Goal: Find contact information: Find contact information

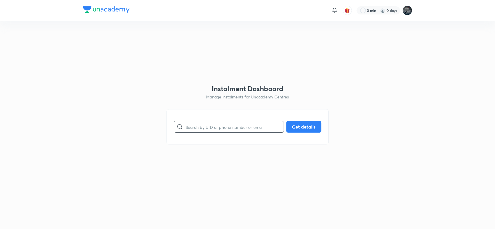
paste input "7013801780"
click at [203, 130] on input "text" at bounding box center [234, 127] width 98 height 15
type input "7013801780"
click at [299, 125] on button "Get details" at bounding box center [303, 127] width 35 height 12
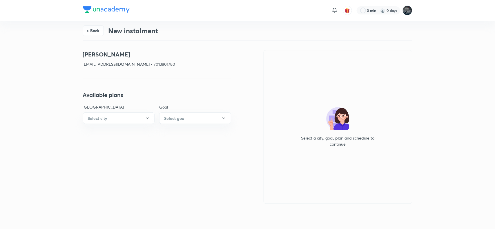
click at [167, 66] on p "[EMAIL_ADDRESS][DOMAIN_NAME] • 7013801780" at bounding box center [157, 64] width 148 height 6
copy p "7013801780"
click at [89, 52] on h4 "[PERSON_NAME]" at bounding box center [157, 54] width 148 height 9
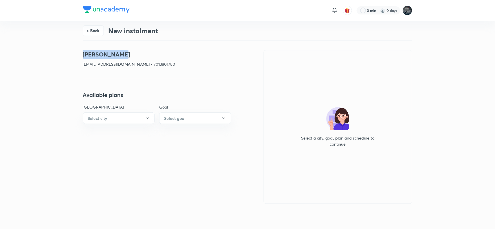
click at [123, 55] on h4 "[PERSON_NAME]" at bounding box center [157, 54] width 148 height 9
copy h4 "[PERSON_NAME]"
click at [92, 64] on p "[EMAIL_ADDRESS][DOMAIN_NAME] • 7013801780" at bounding box center [157, 64] width 148 height 6
click at [141, 67] on p "[EMAIL_ADDRESS][DOMAIN_NAME] • 7013801780" at bounding box center [157, 64] width 148 height 6
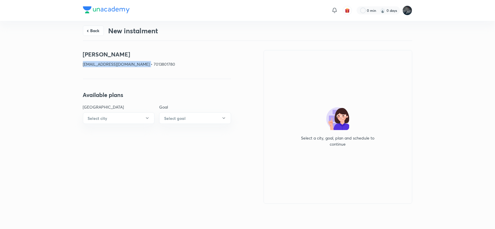
copy p "satyanarayana.z1235@gmail.com"
click at [166, 63] on p "[EMAIL_ADDRESS][DOMAIN_NAME] • 7013801780" at bounding box center [157, 64] width 148 height 6
copy p "7013801780"
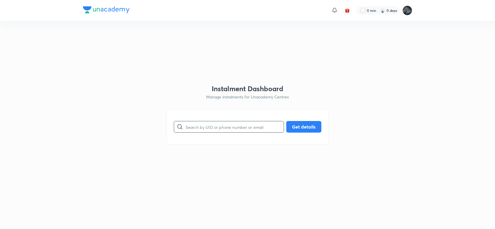
click at [222, 127] on input "text" at bounding box center [234, 127] width 98 height 15
type input "7981692269"
click at [302, 119] on div "7981692269 ​ Get details" at bounding box center [247, 126] width 162 height 35
click at [300, 124] on button "Get details" at bounding box center [303, 127] width 35 height 12
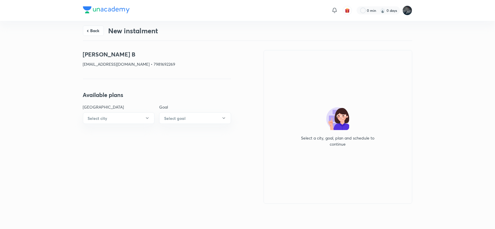
click at [94, 57] on h4 "[PERSON_NAME] B" at bounding box center [157, 54] width 148 height 9
copy h4 "[PERSON_NAME] B"
click at [90, 62] on p "[EMAIL_ADDRESS][DOMAIN_NAME] • 7981692269" at bounding box center [157, 64] width 148 height 6
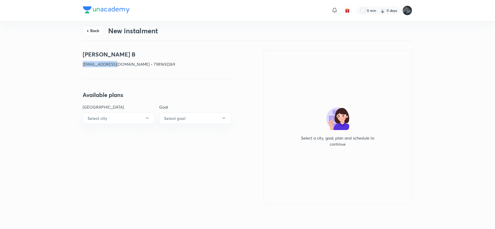
click at [90, 62] on p "[EMAIL_ADDRESS][DOMAIN_NAME] • 7981692269" at bounding box center [157, 64] width 148 height 6
click at [131, 63] on p "[EMAIL_ADDRESS][DOMAIN_NAME] • 7981692269" at bounding box center [157, 64] width 148 height 6
copy p "[EMAIL_ADDRESS][DOMAIN_NAME]"
click at [151, 65] on p "[EMAIL_ADDRESS][DOMAIN_NAME] • 7981692269" at bounding box center [157, 64] width 148 height 6
copy p "7981692269"
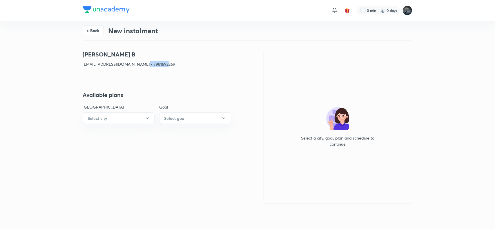
click at [151, 65] on p "[EMAIL_ADDRESS][DOMAIN_NAME] • 7981692269" at bounding box center [157, 64] width 148 height 6
click at [96, 29] on button "Back" at bounding box center [93, 30] width 21 height 10
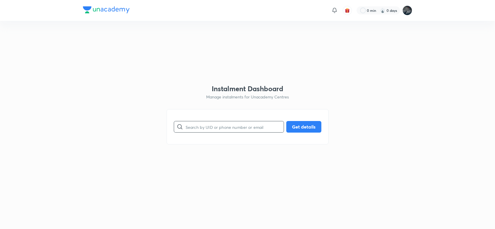
click at [188, 125] on input "text" at bounding box center [234, 127] width 98 height 15
paste input "8074596407"
type input "8074596407"
click at [306, 126] on button "Get details" at bounding box center [303, 127] width 35 height 12
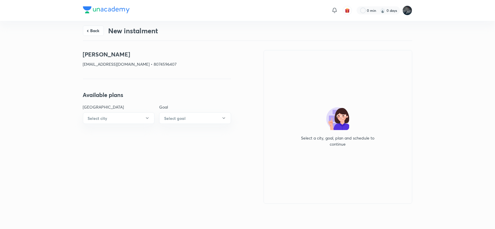
click at [99, 54] on h4 "[PERSON_NAME]" at bounding box center [157, 54] width 148 height 9
click at [130, 53] on h4 "[PERSON_NAME]" at bounding box center [157, 54] width 148 height 9
copy h4 "[PERSON_NAME]"
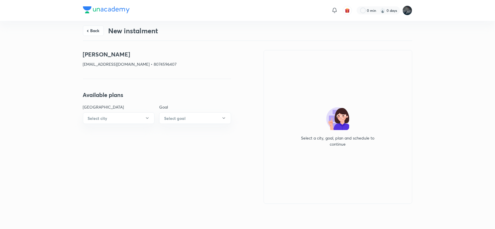
click at [90, 67] on div "[PERSON_NAME] [EMAIL_ADDRESS][DOMAIN_NAME] • 8074596407" at bounding box center [157, 61] width 148 height 22
click at [135, 66] on p "[EMAIL_ADDRESS][DOMAIN_NAME] • 8074596407" at bounding box center [157, 64] width 148 height 6
copy p "[EMAIL_ADDRESS][DOMAIN_NAME]"
click at [144, 63] on p "[EMAIL_ADDRESS][DOMAIN_NAME] • 8074596407" at bounding box center [157, 64] width 148 height 6
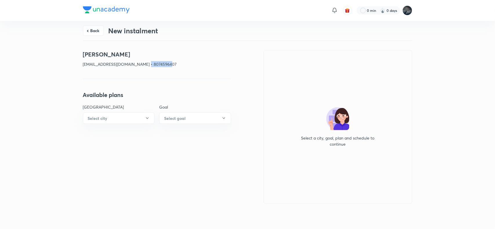
copy p "8074596407"
click at [144, 63] on p "[EMAIL_ADDRESS][DOMAIN_NAME] • 8074596407" at bounding box center [157, 64] width 148 height 6
click at [99, 28] on button "Back" at bounding box center [93, 30] width 21 height 10
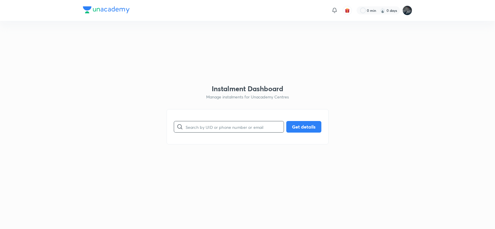
paste input "7013801780"
click at [203, 123] on input "text" at bounding box center [234, 127] width 98 height 15
type input "7013801780"
click at [299, 127] on button "Get details" at bounding box center [303, 127] width 35 height 12
